Goal: Information Seeking & Learning: Learn about a topic

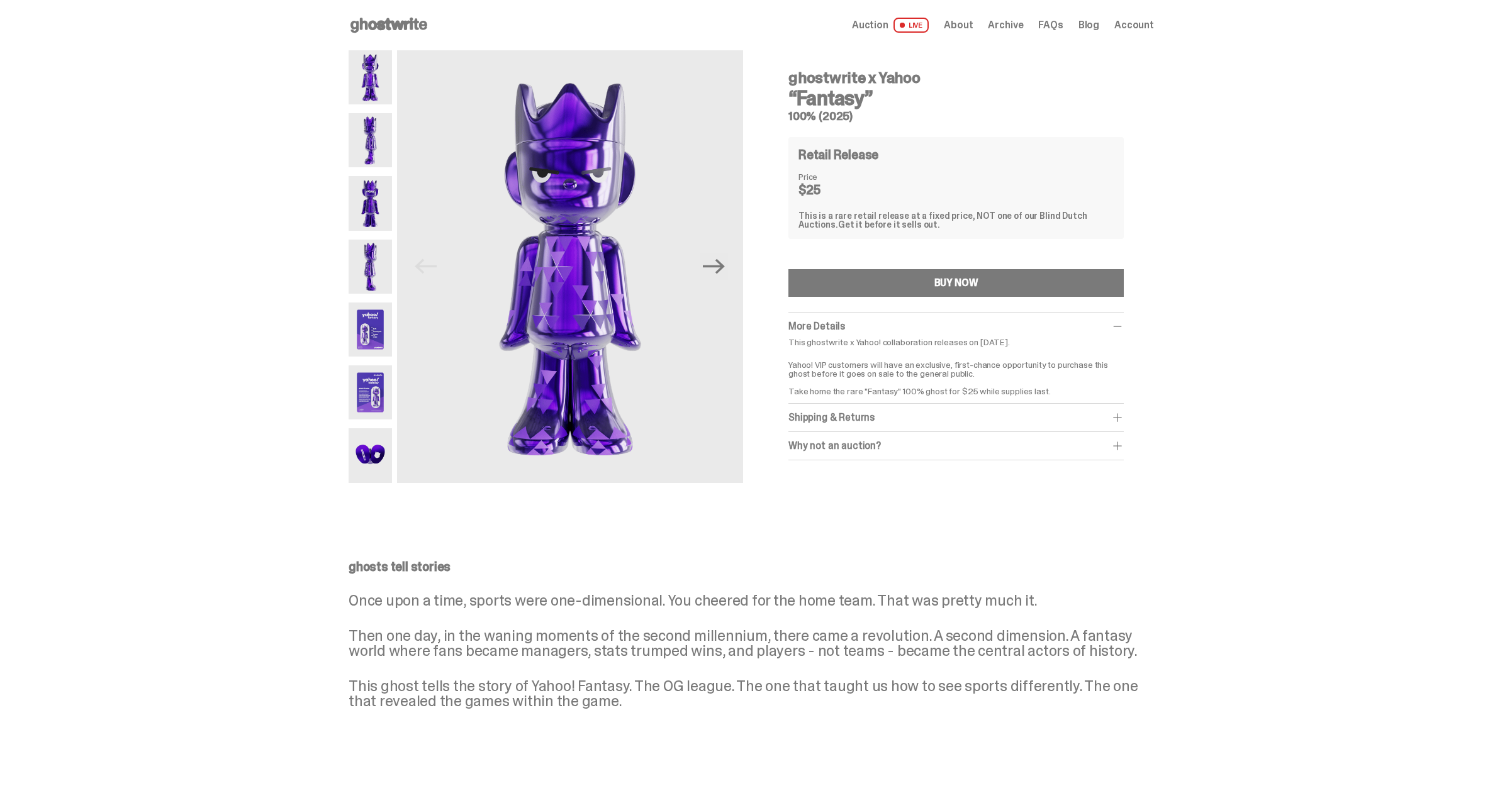
click at [375, 258] on img at bounding box center [370, 266] width 44 height 54
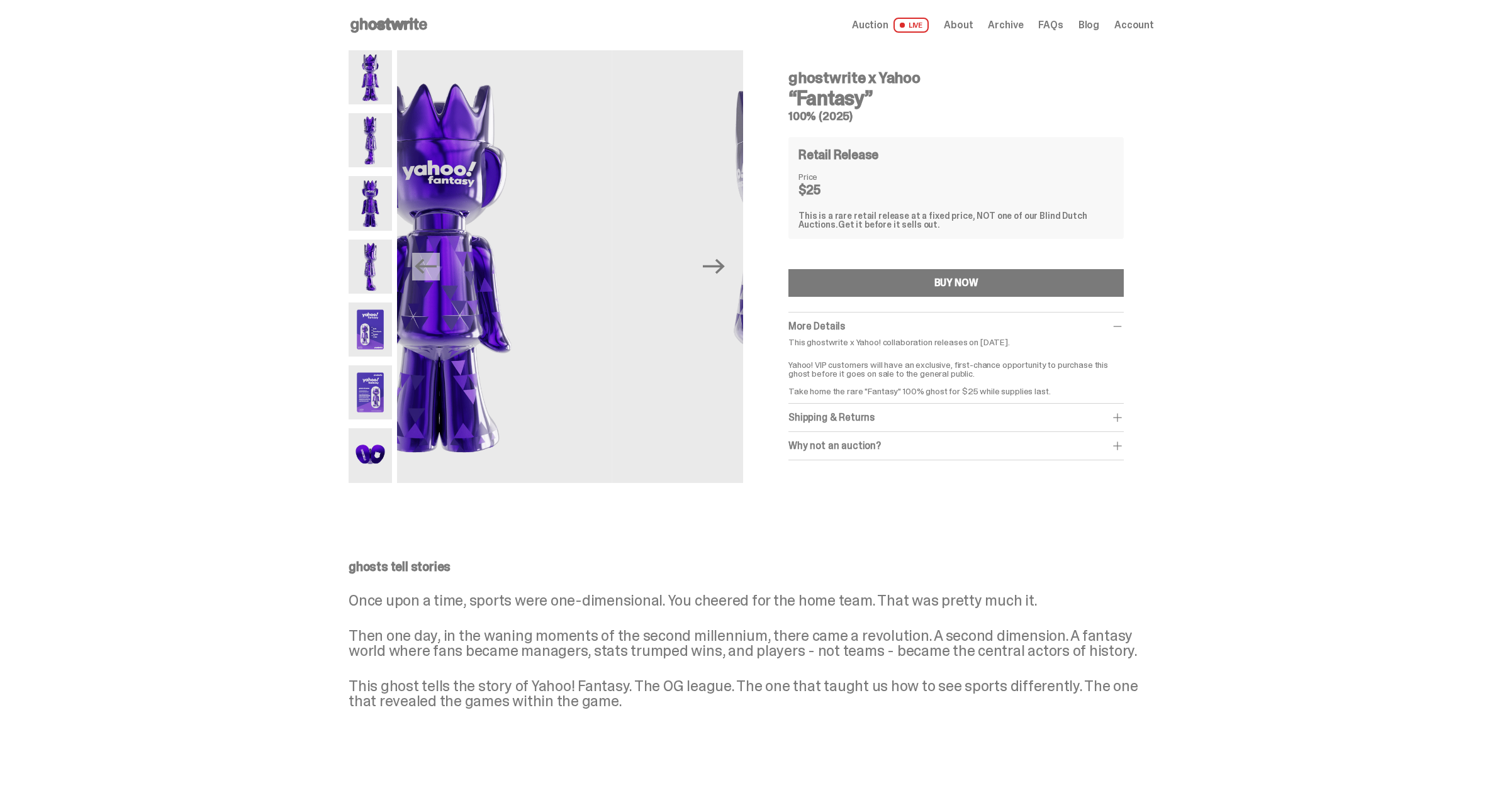
click at [375, 332] on img at bounding box center [370, 329] width 44 height 54
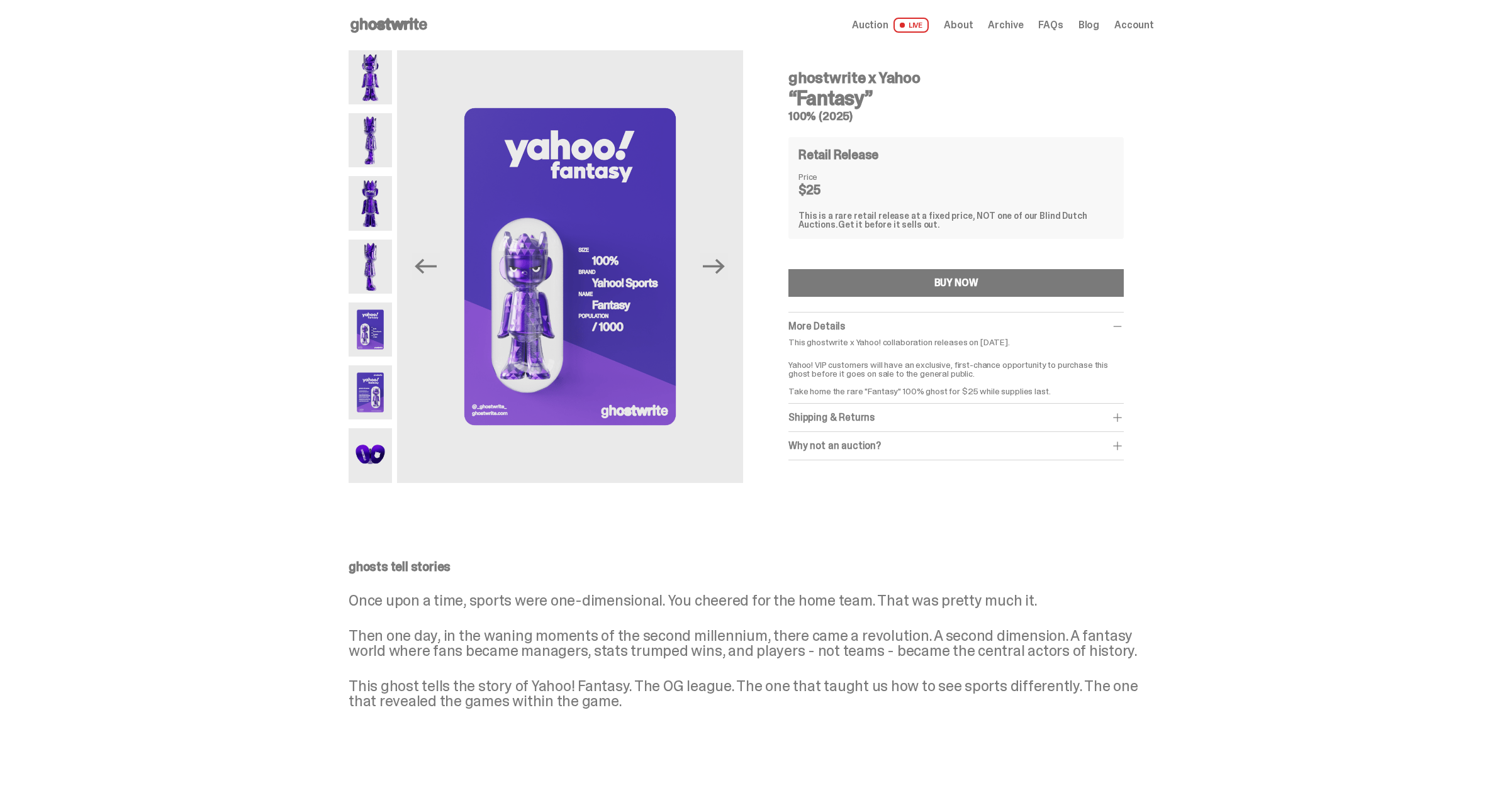
click at [375, 390] on img at bounding box center [370, 392] width 44 height 54
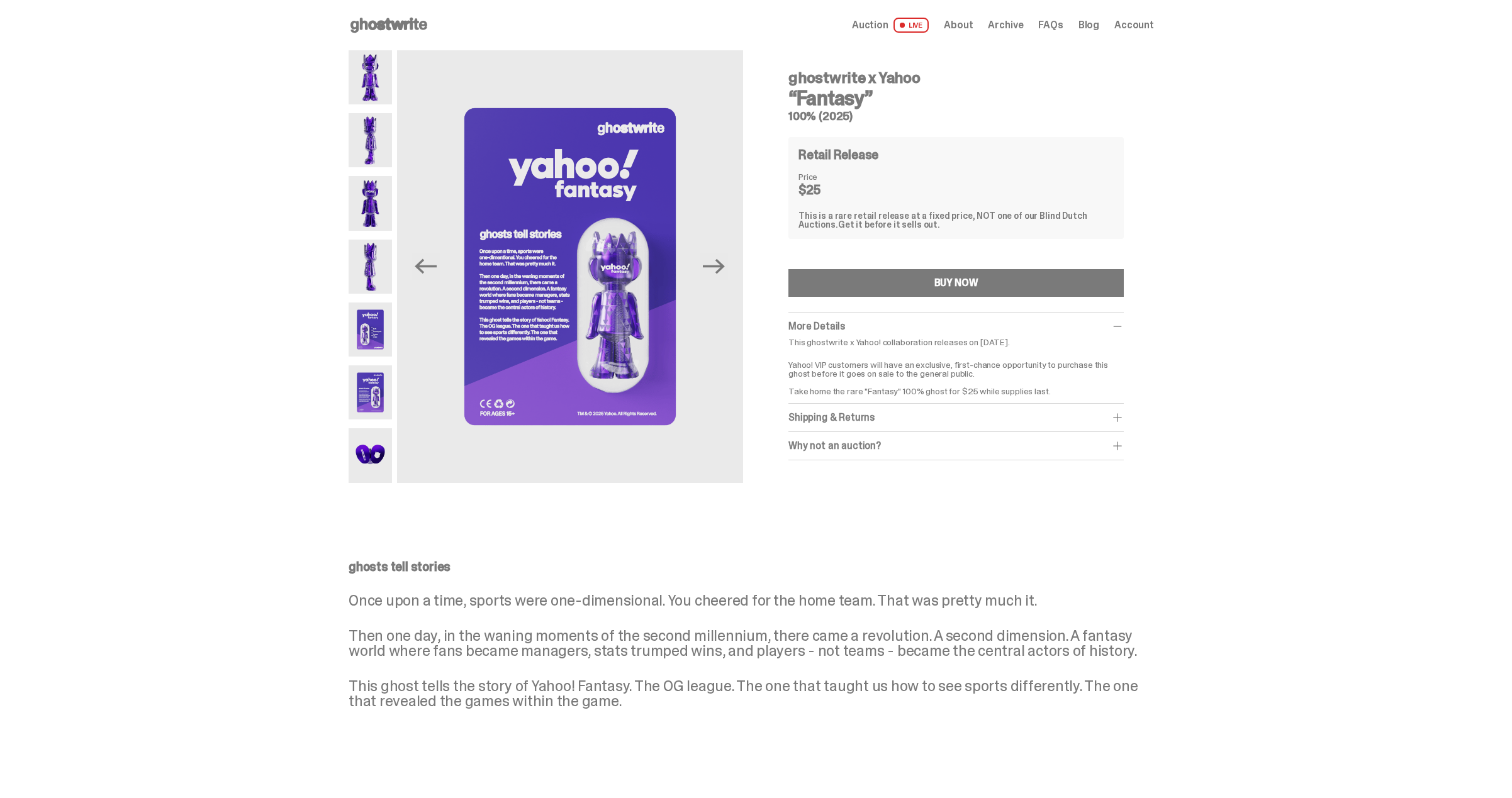
click at [375, 452] on img at bounding box center [370, 455] width 44 height 54
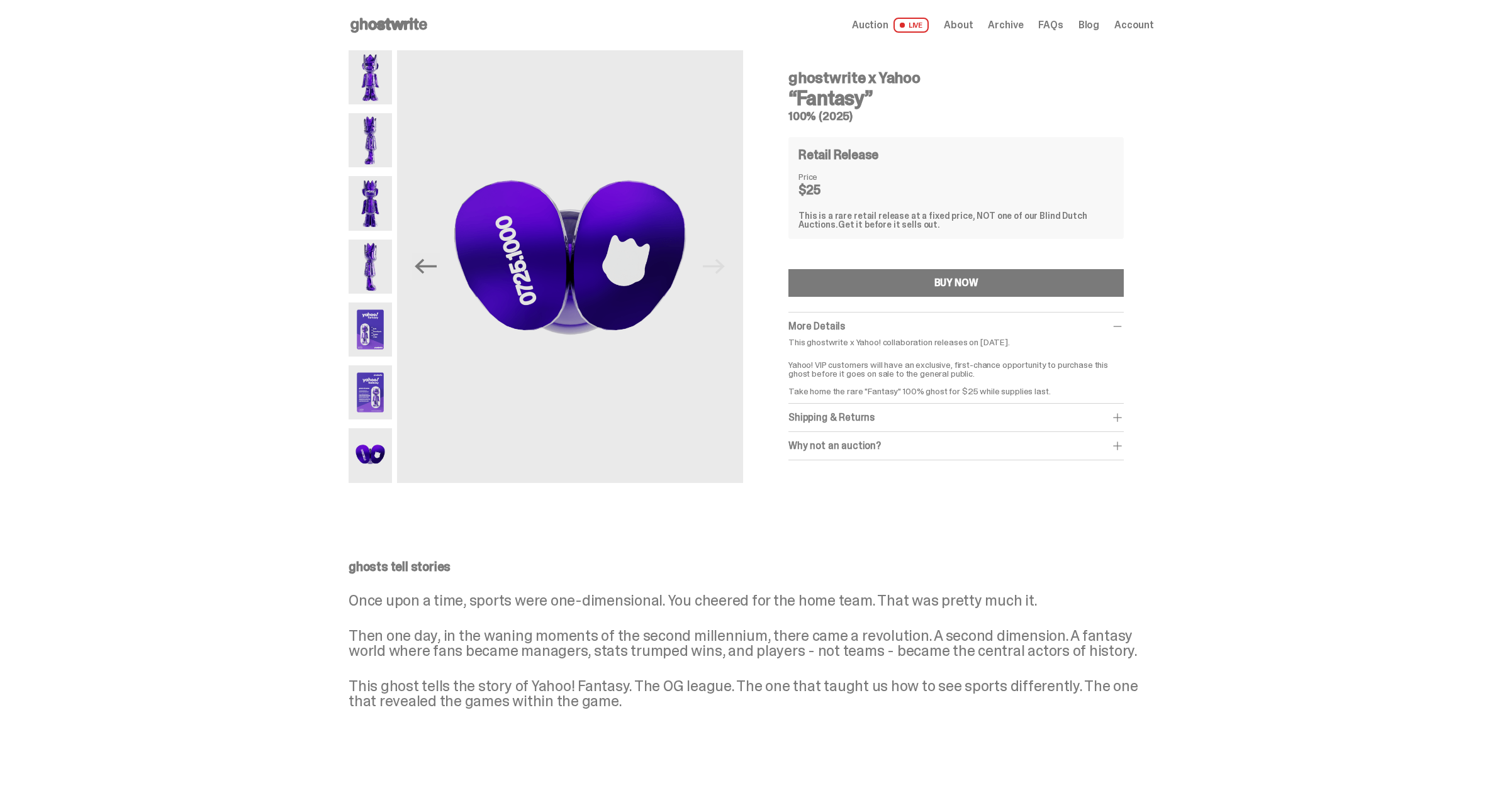
click at [370, 318] on img at bounding box center [370, 329] width 44 height 54
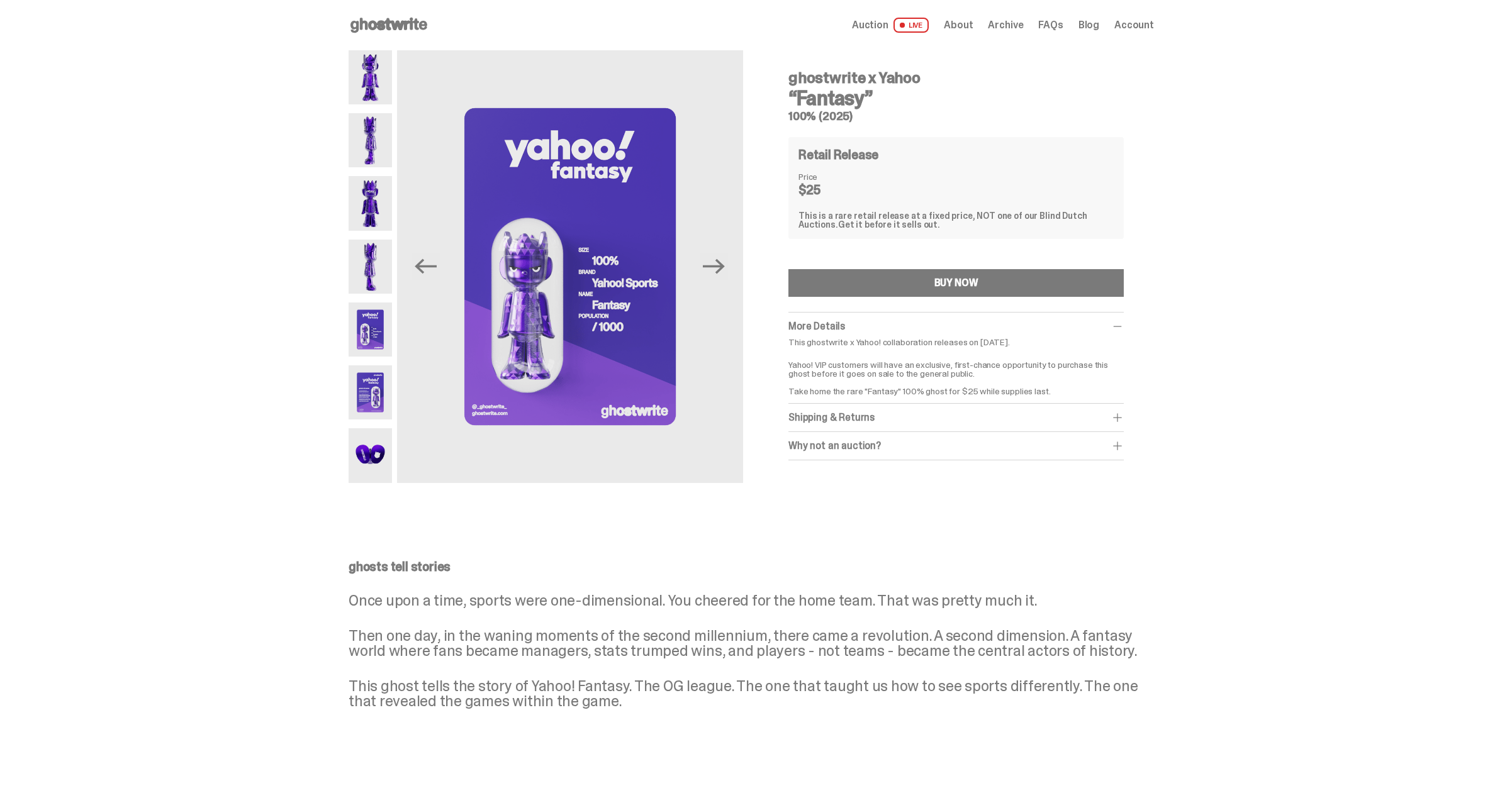
click at [888, 437] on div "Why not an auction? We still stand by Blind Dutch Auctions being the best way t…" at bounding box center [956, 446] width 335 height 28
click at [878, 413] on div "Shipping & Returns" at bounding box center [956, 417] width 335 height 12
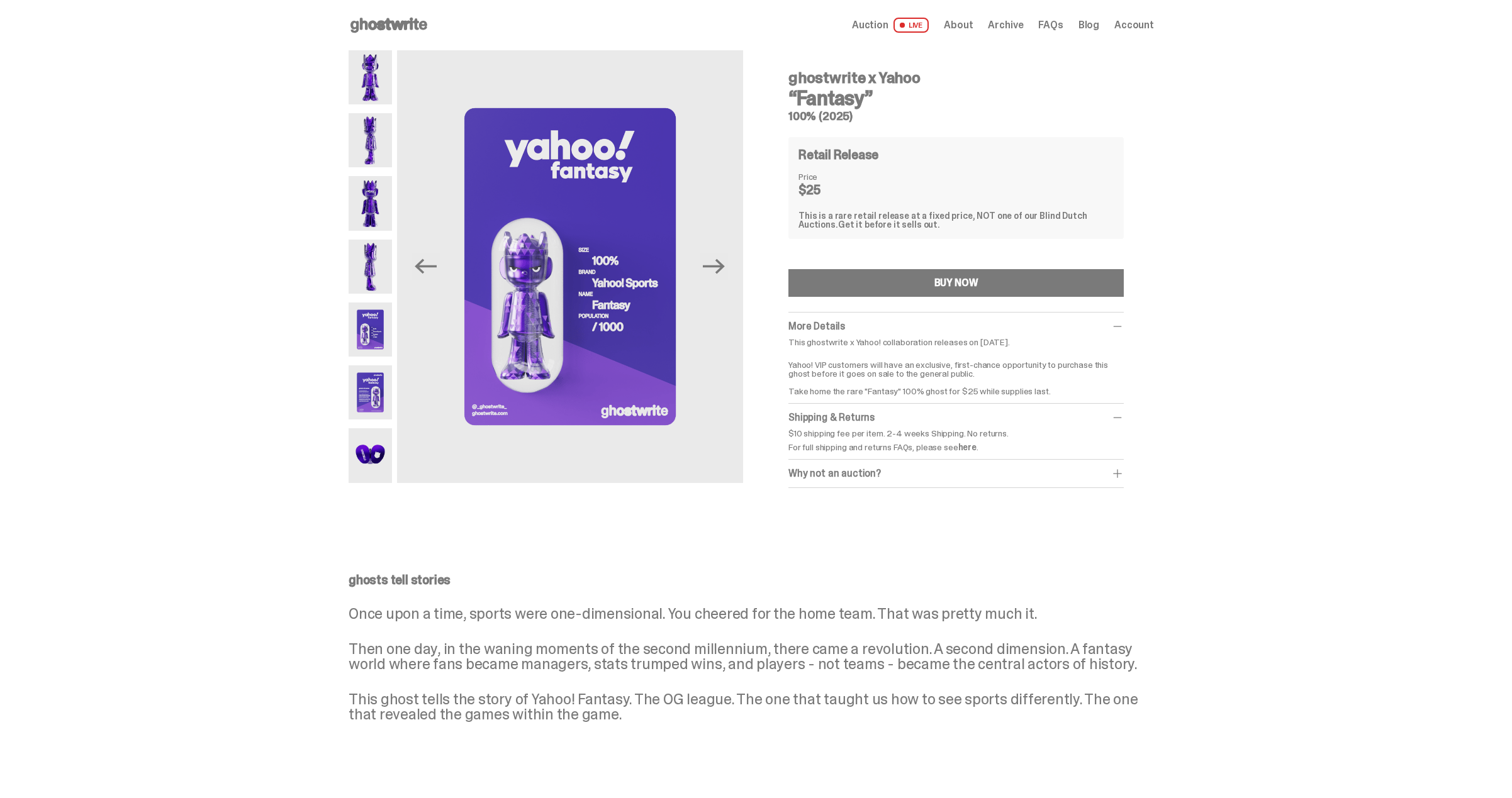
click at [878, 413] on div "Shipping & Returns" at bounding box center [956, 417] width 335 height 12
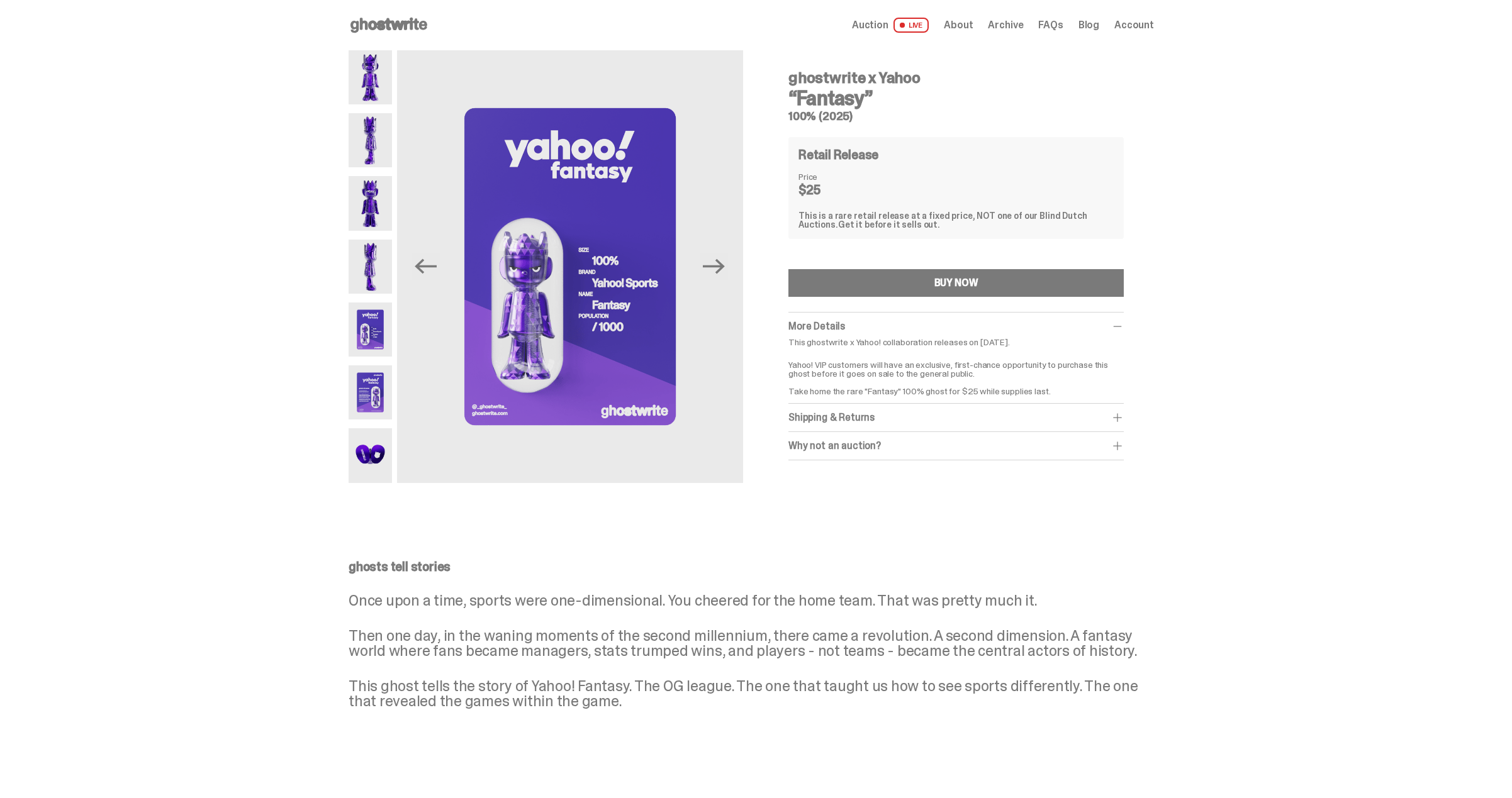
click at [878, 451] on div "Why not an auction?" at bounding box center [956, 445] width 335 height 12
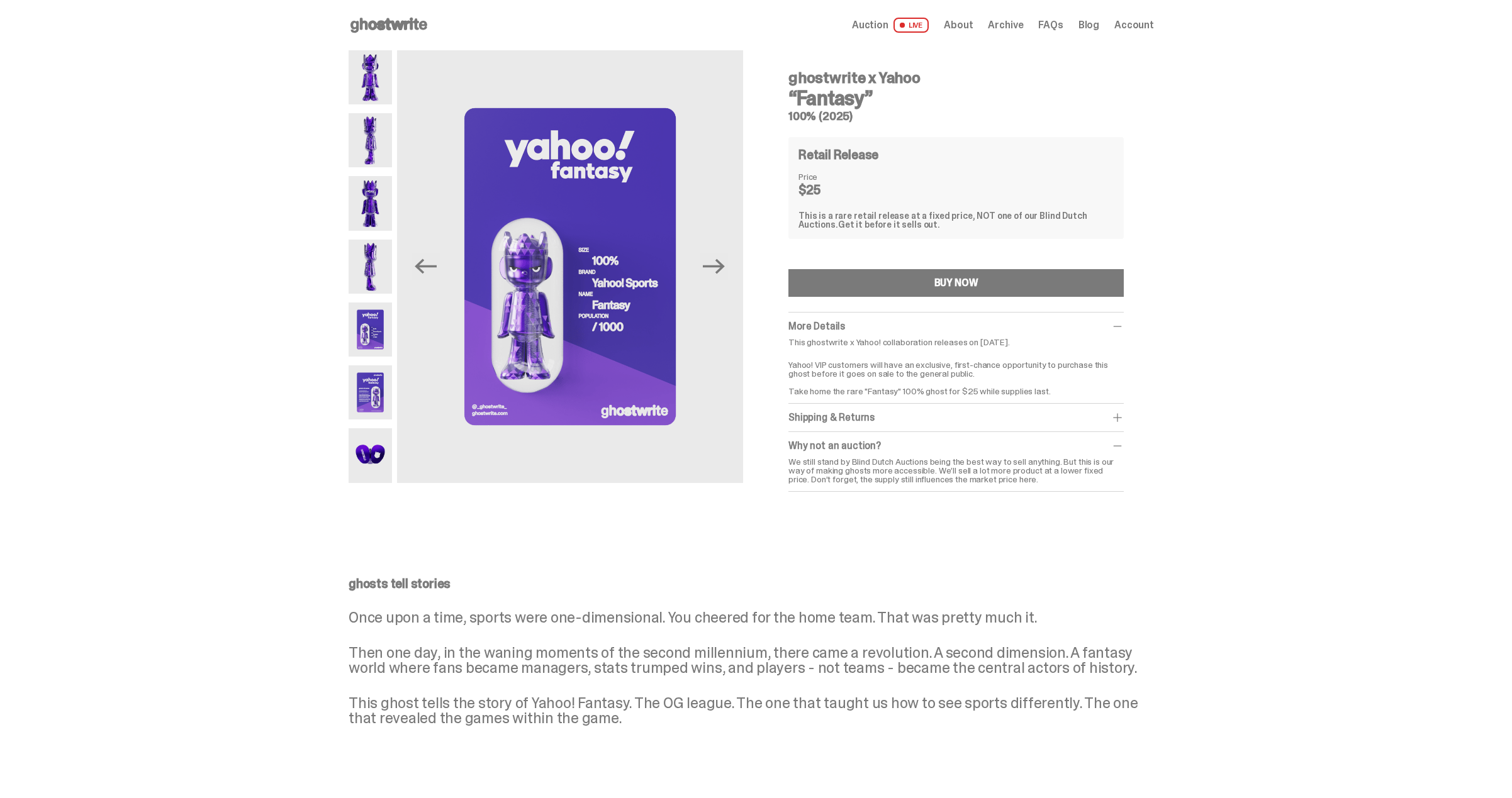
click at [878, 451] on div "Why not an auction?" at bounding box center [956, 445] width 335 height 12
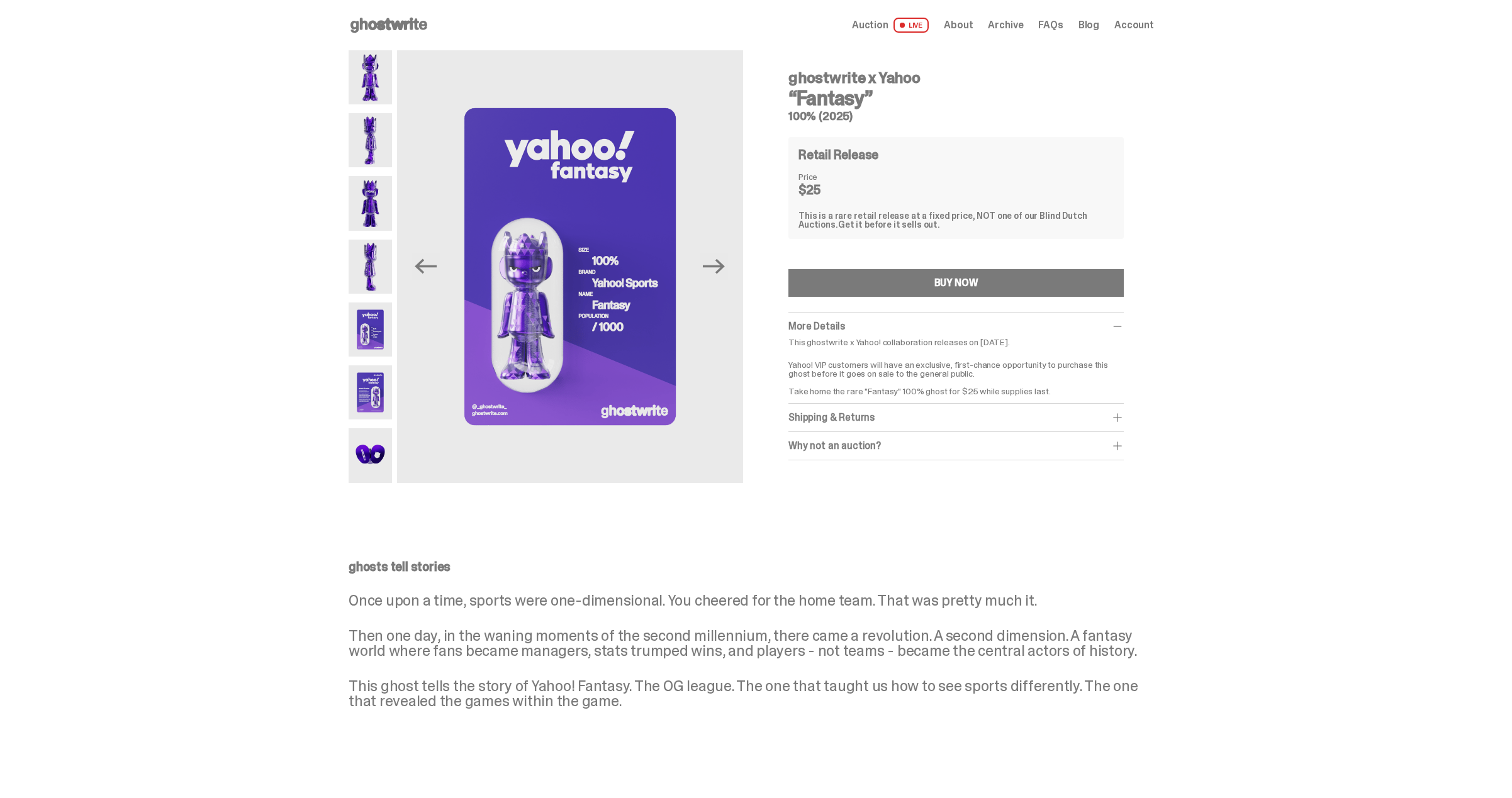
click at [880, 21] on span "Auction" at bounding box center [870, 25] width 36 height 10
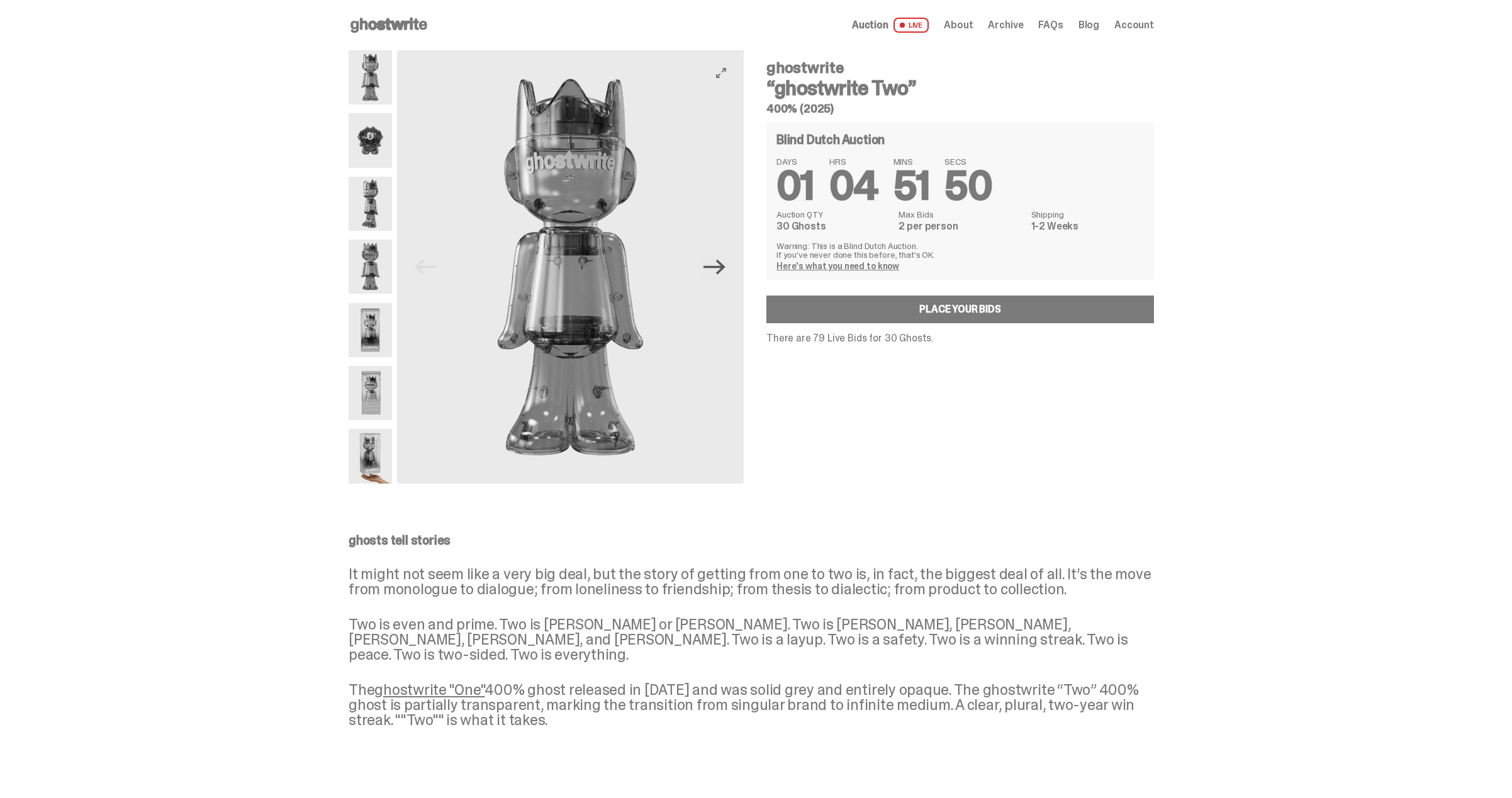
click at [717, 268] on icon "Next" at bounding box center [714, 267] width 22 height 22
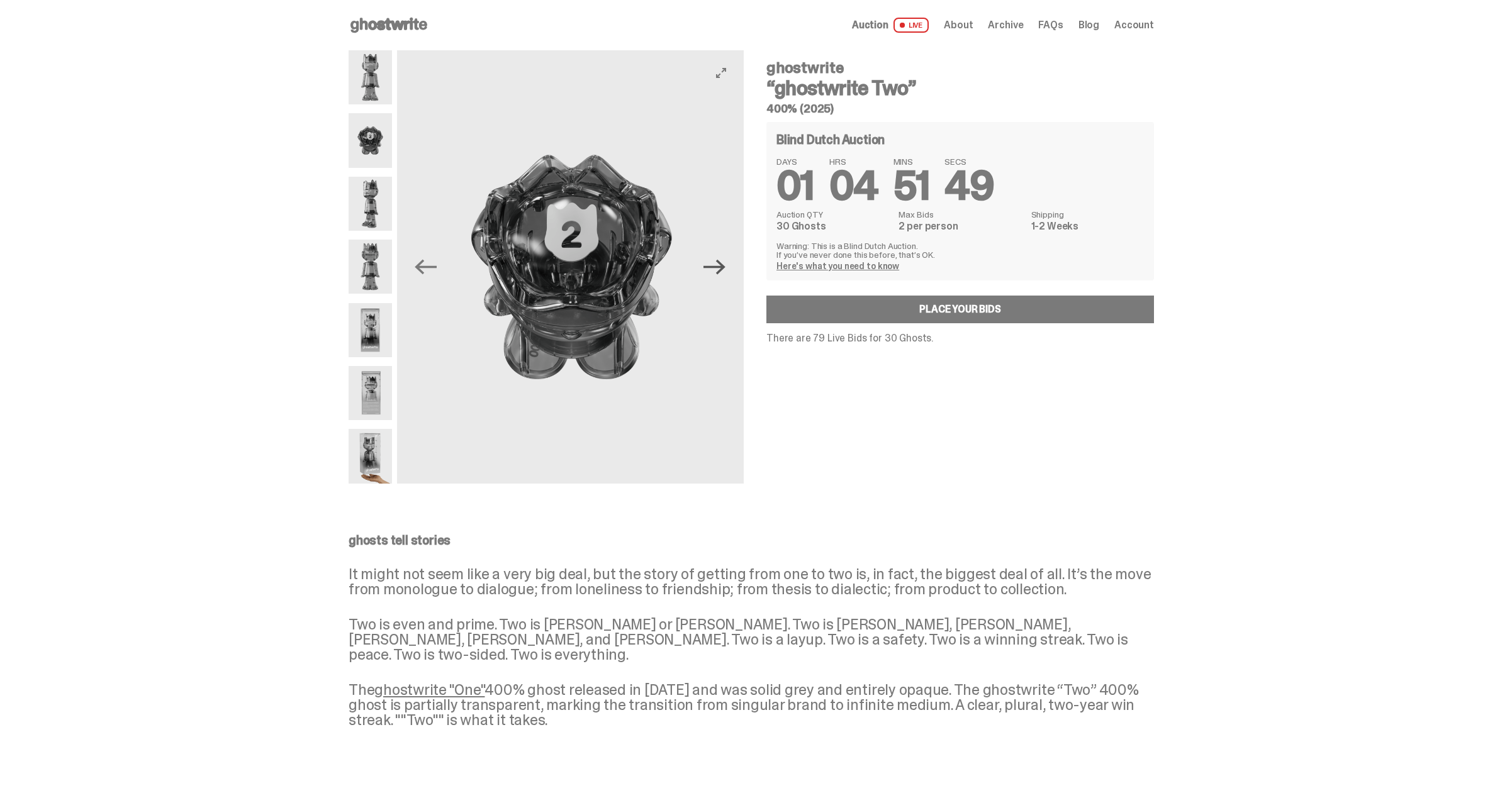
click at [717, 268] on icon "Next" at bounding box center [714, 267] width 22 height 22
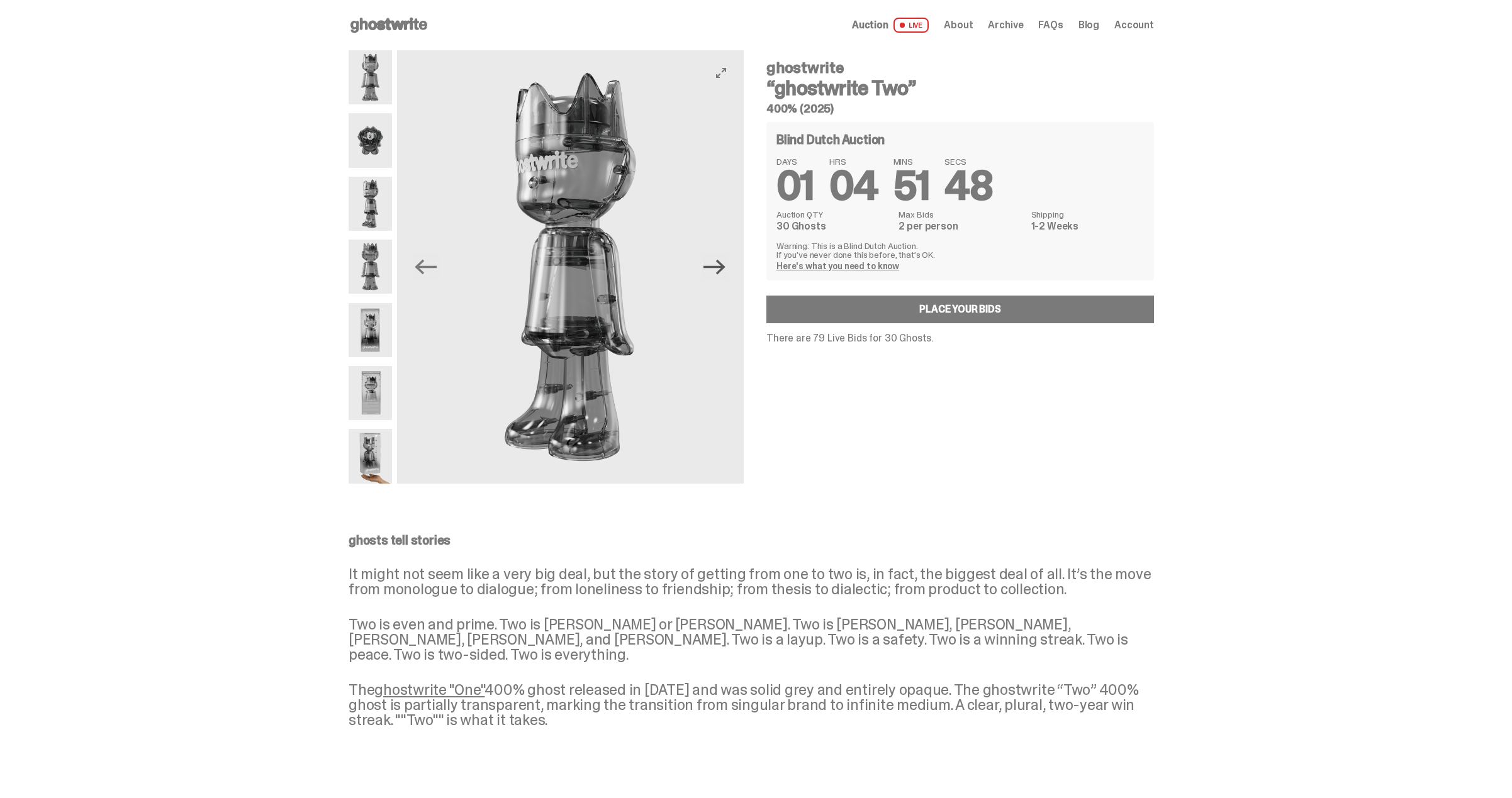
click at [717, 268] on icon "Next" at bounding box center [714, 267] width 22 height 22
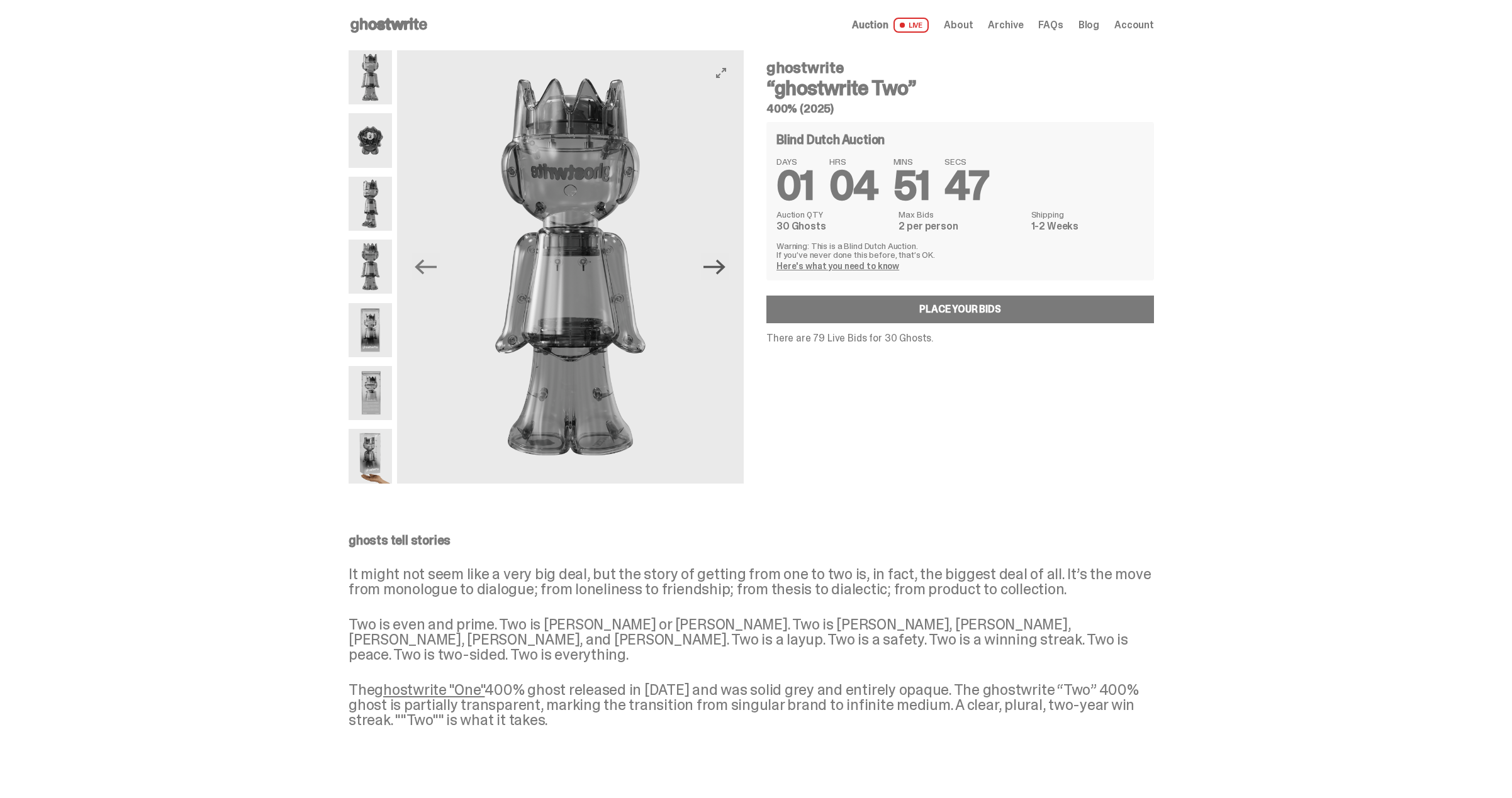
click at [716, 268] on icon "Next" at bounding box center [714, 267] width 22 height 22
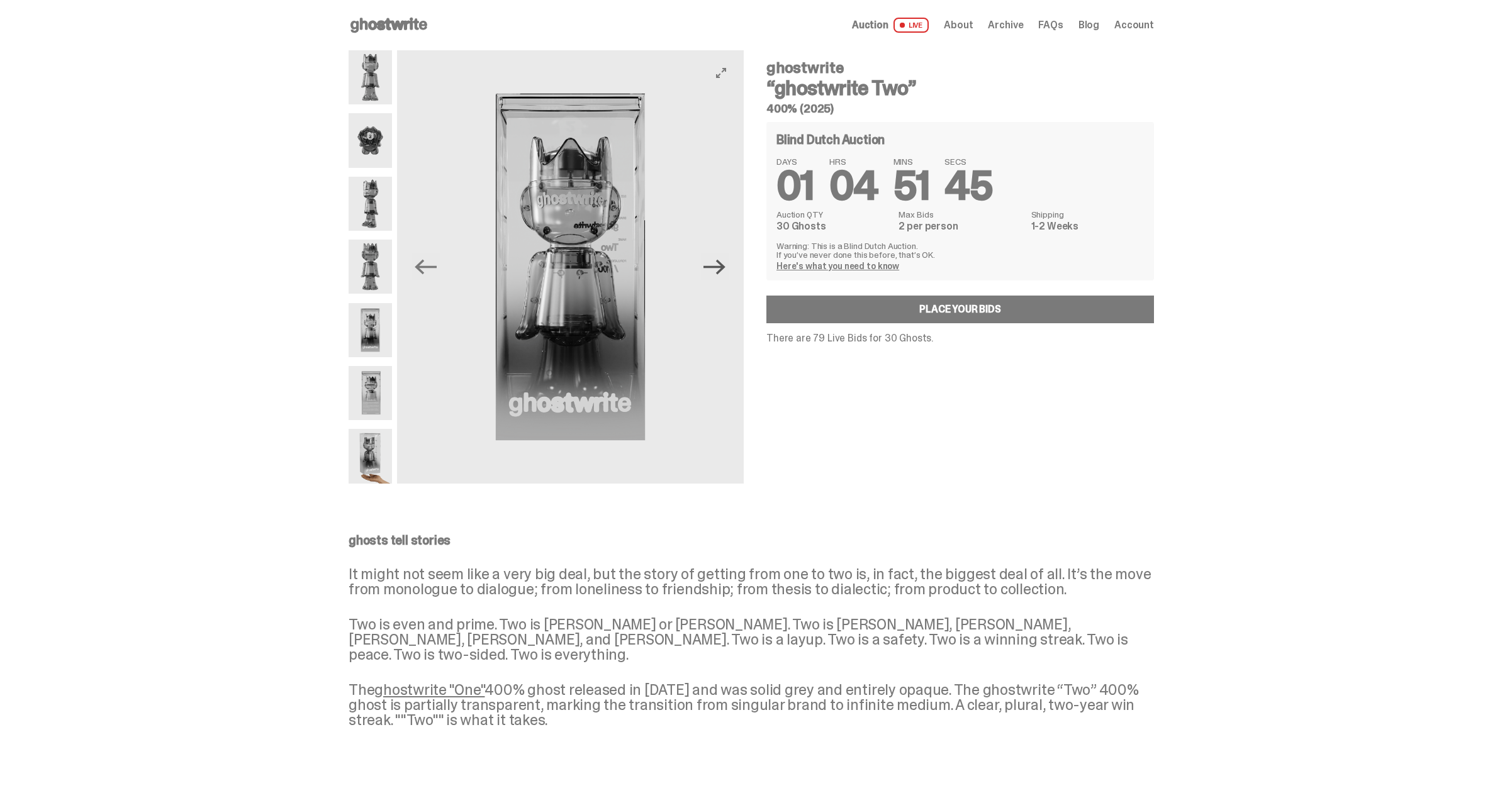
click at [716, 269] on icon "Next" at bounding box center [714, 267] width 22 height 22
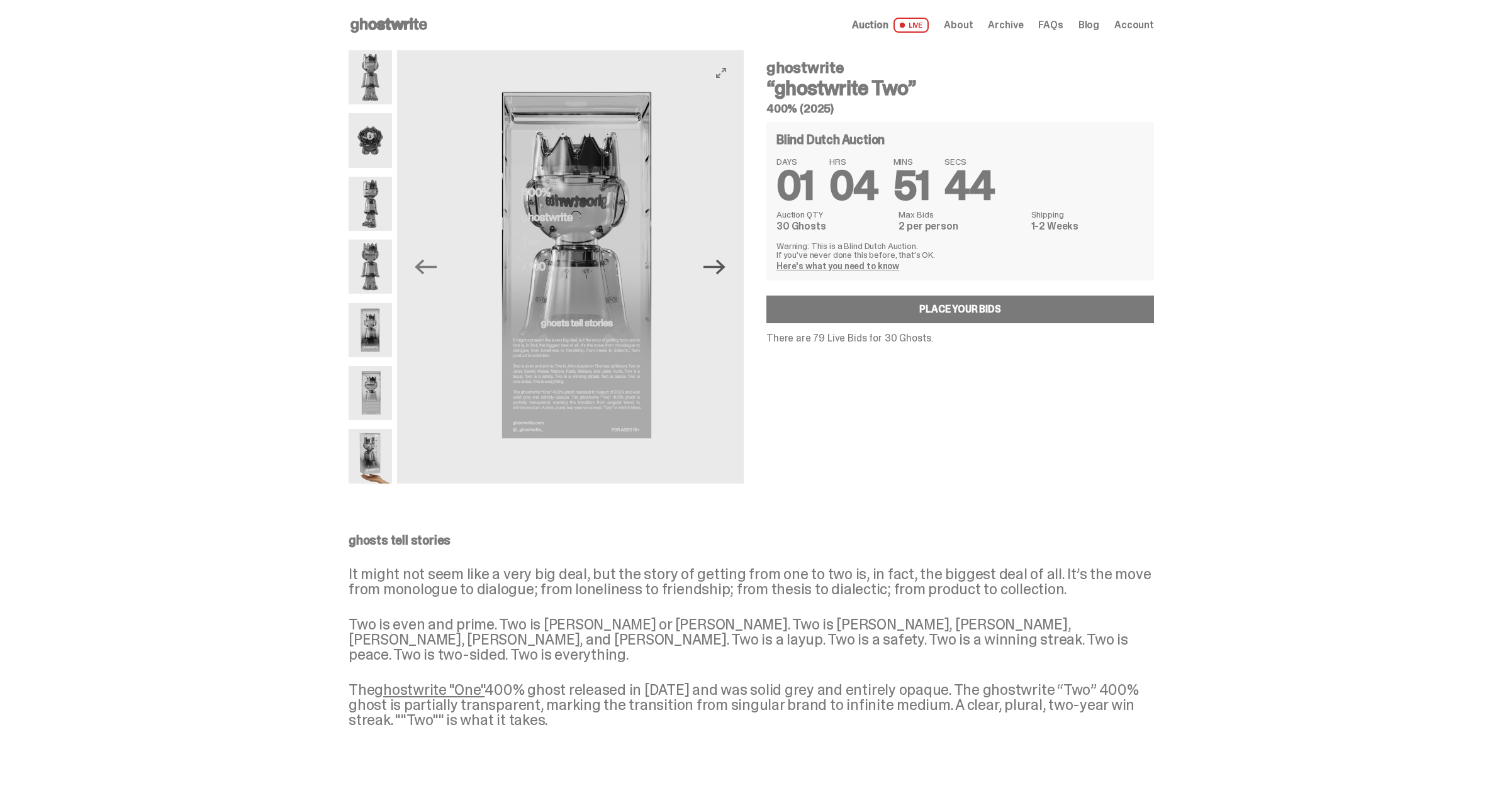
click at [716, 269] on icon "Next" at bounding box center [714, 267] width 22 height 22
